Goal: Consume media (video, audio)

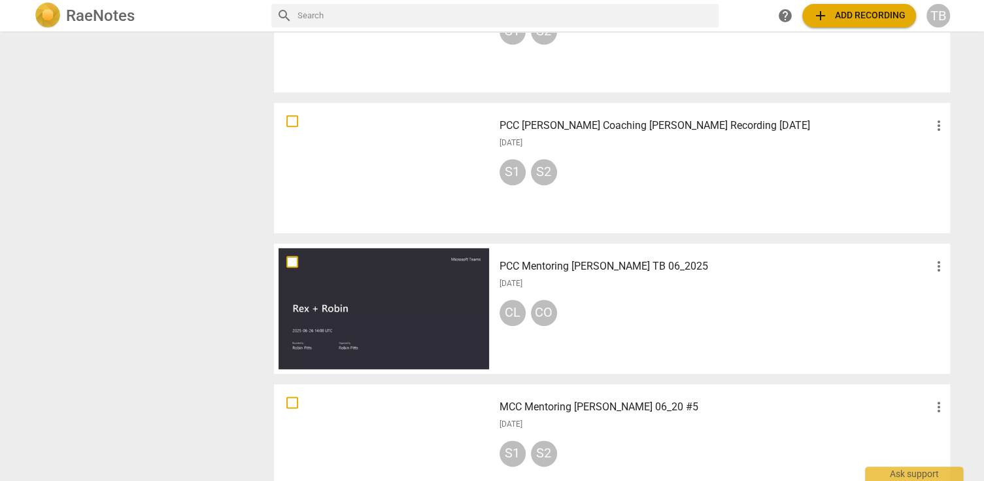
scroll to position [1046, 0]
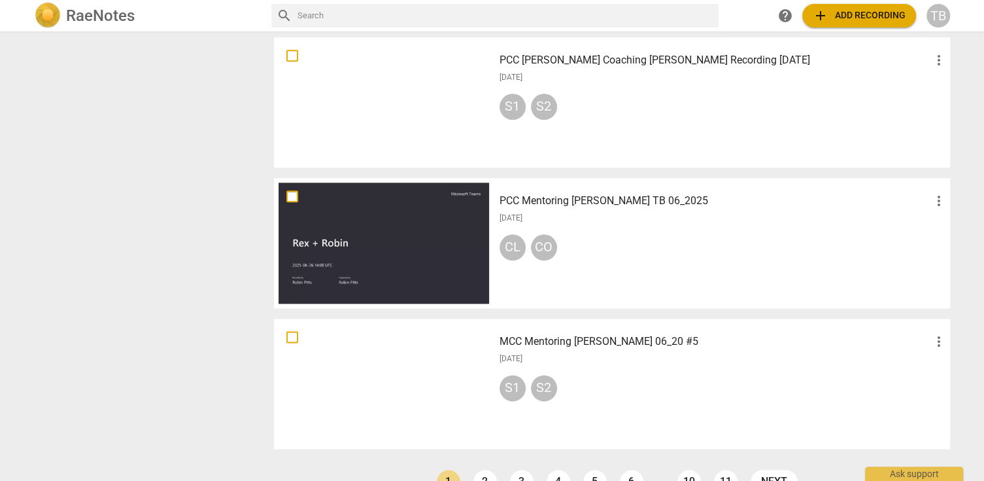
click at [454, 228] on div at bounding box center [384, 242] width 211 height 121
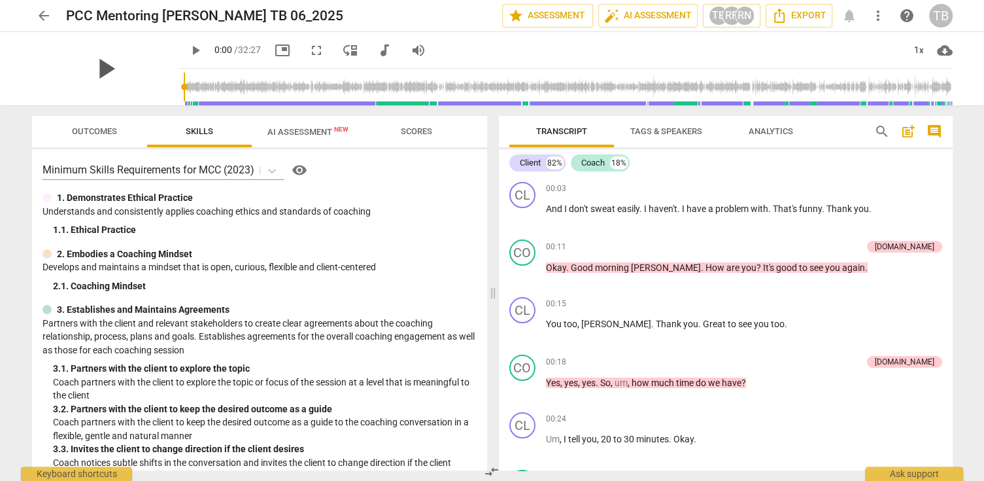
click at [92, 71] on span "play_arrow" at bounding box center [105, 69] width 34 height 34
click at [188, 49] on span "pause" at bounding box center [196, 51] width 16 height 16
click at [188, 46] on span "play_arrow" at bounding box center [196, 51] width 16 height 16
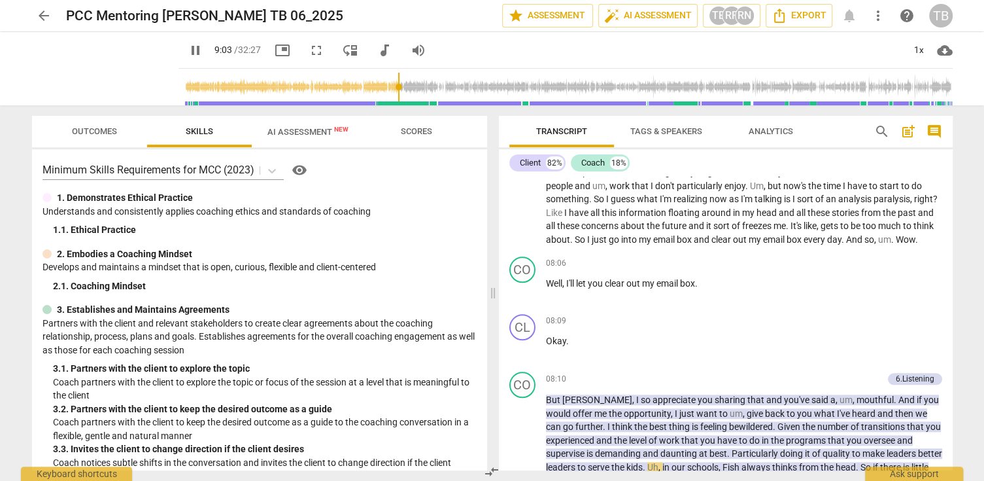
scroll to position [1347, 0]
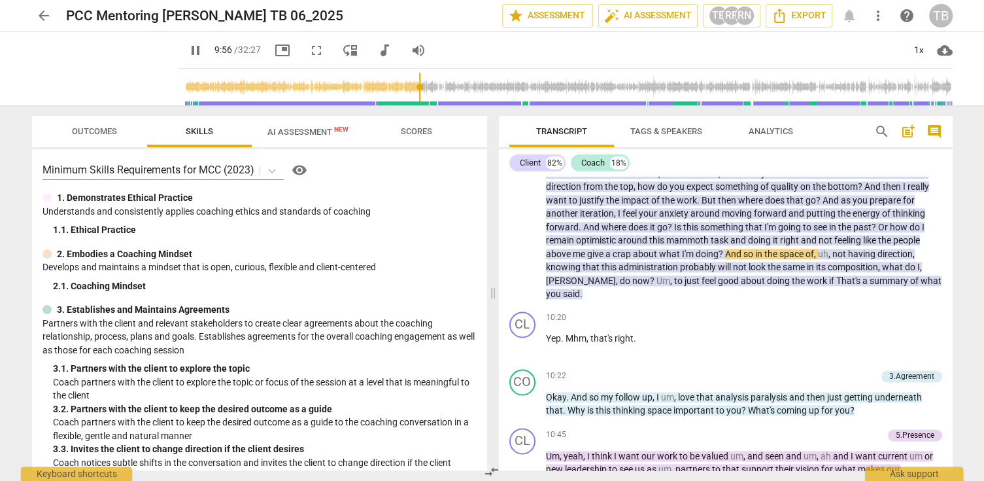
type input "597"
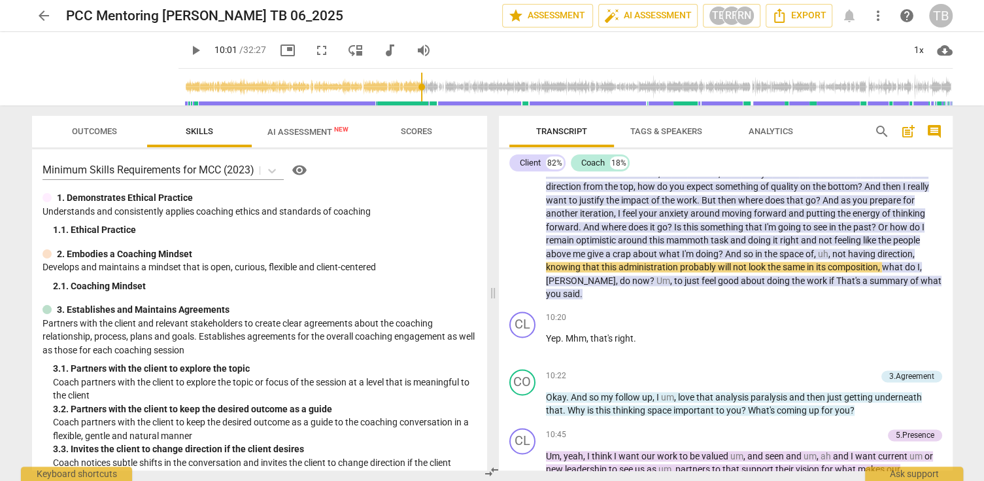
click at [188, 54] on span "play_arrow" at bounding box center [196, 51] width 16 height 16
click at [89, 67] on span "pause" at bounding box center [105, 69] width 34 height 34
type input "604"
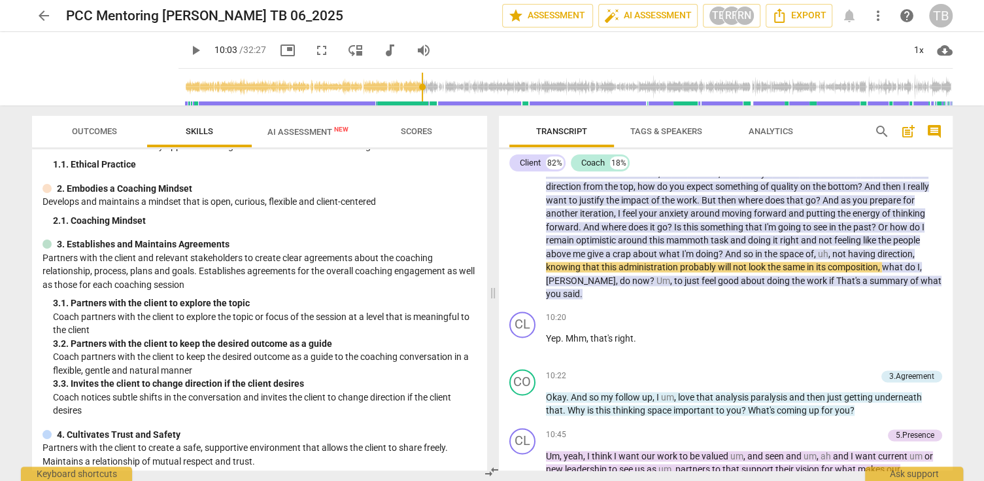
scroll to position [0, 0]
